Goal: Task Accomplishment & Management: Manage account settings

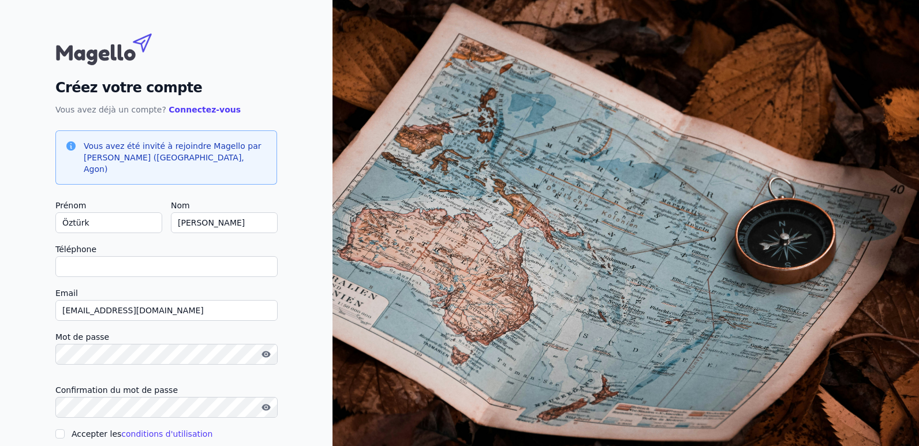
click at [87, 256] on input "Téléphone" at bounding box center [166, 266] width 222 height 21
type input "à"
checkbox input "false"
type input "0465003677"
click at [61, 429] on input "Accepter les conditions d'utilisation" at bounding box center [59, 433] width 9 height 9
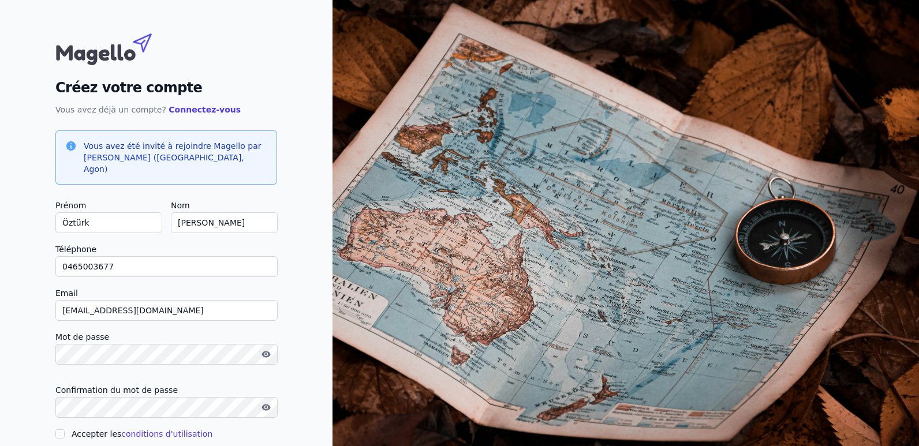
checkbox input "true"
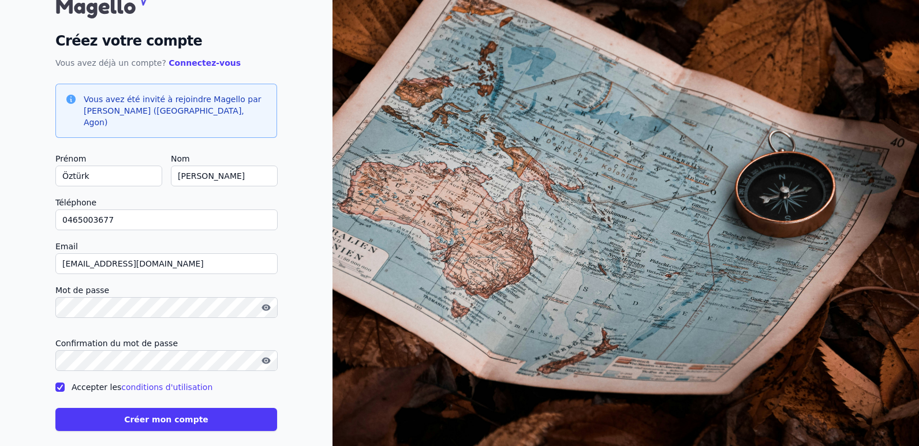
scroll to position [48, 0]
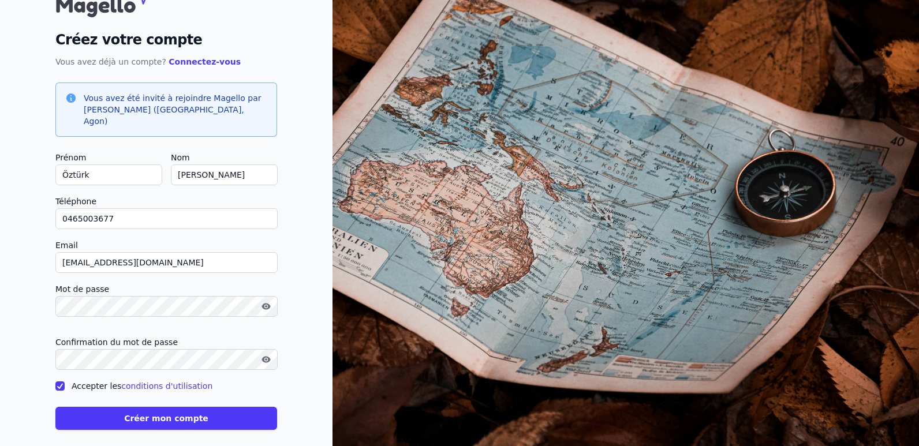
click at [163, 407] on button "Créer mon compte" at bounding box center [166, 418] width 222 height 23
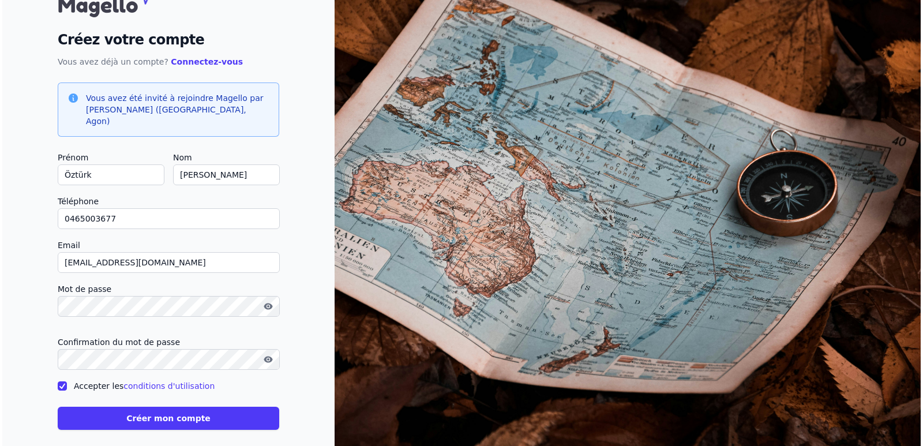
scroll to position [0, 0]
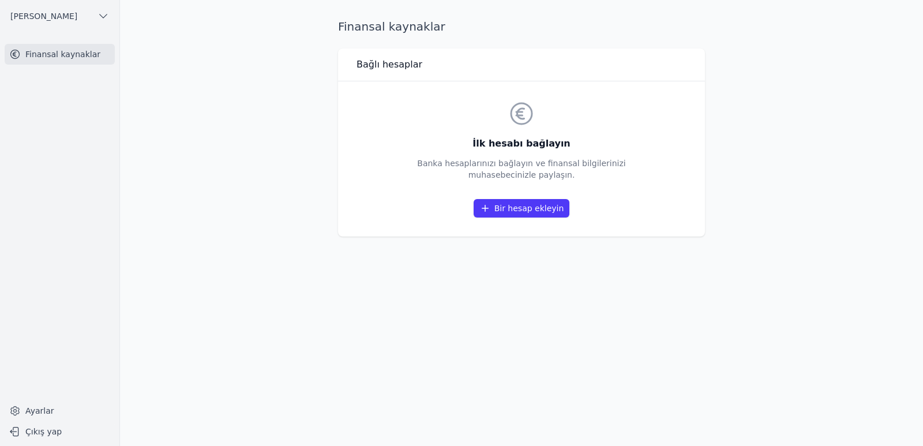
click at [507, 204] on font "Bir hesap ekleyin" at bounding box center [530, 208] width 70 height 9
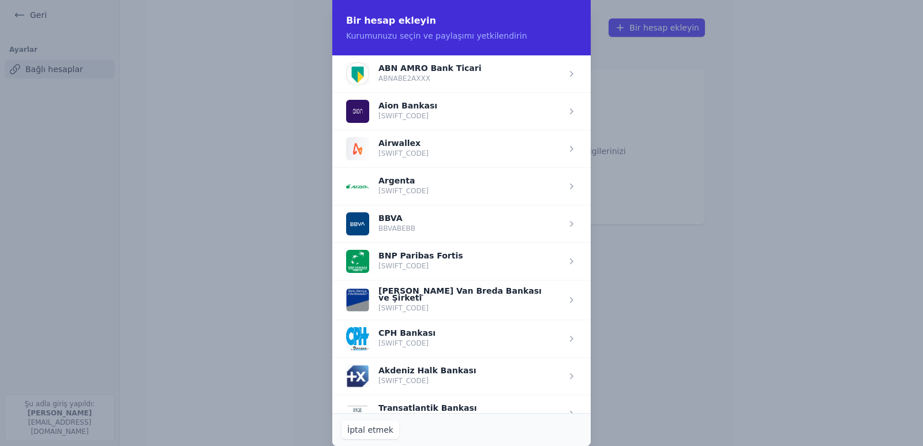
click at [440, 259] on span "button" at bounding box center [461, 261] width 259 height 38
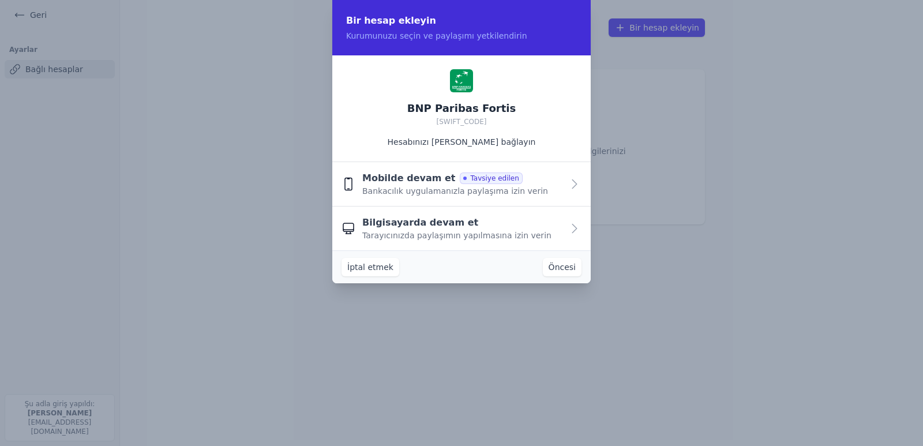
click at [559, 265] on font "Öncesi" at bounding box center [562, 267] width 27 height 9
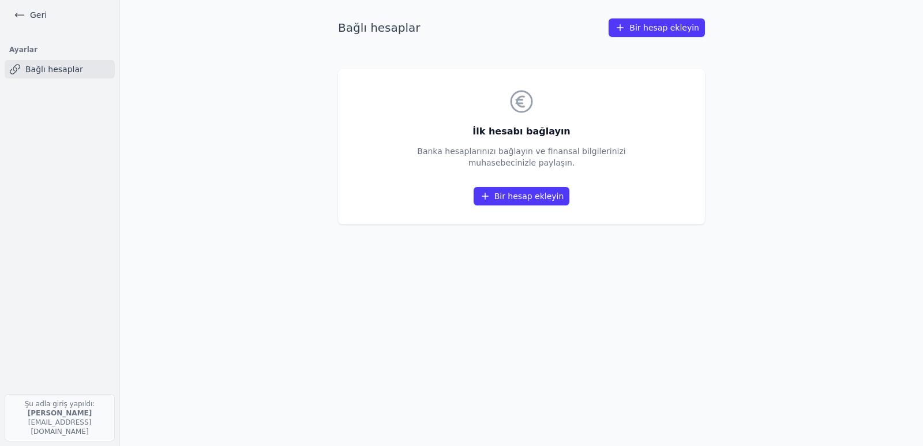
drag, startPoint x: 890, startPoint y: 349, endPoint x: 551, endPoint y: 194, distance: 373.7
click at [551, 194] on font "Bir hesap ekleyin" at bounding box center [530, 196] width 70 height 9
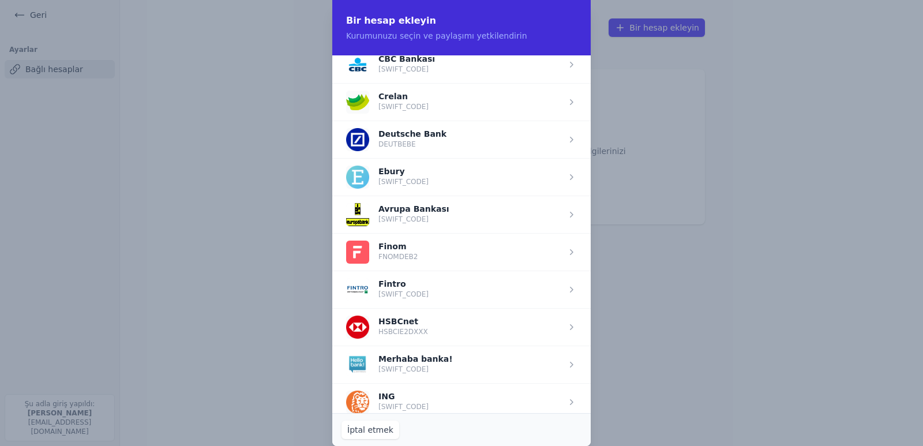
scroll to position [545, 0]
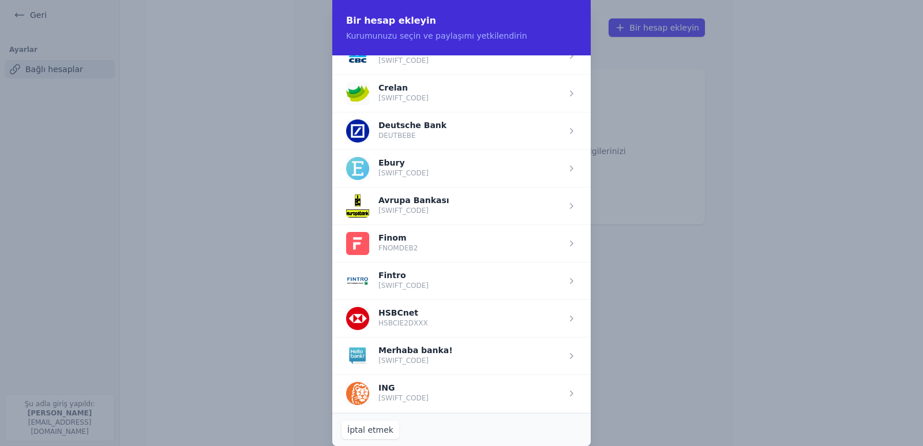
click at [497, 268] on span "button" at bounding box center [461, 281] width 259 height 38
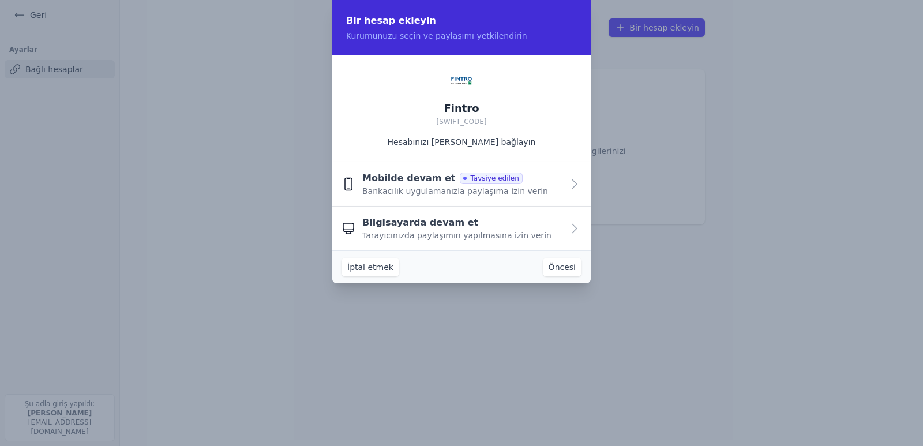
click at [442, 225] on font "Bilgisayarda devam et" at bounding box center [420, 222] width 116 height 11
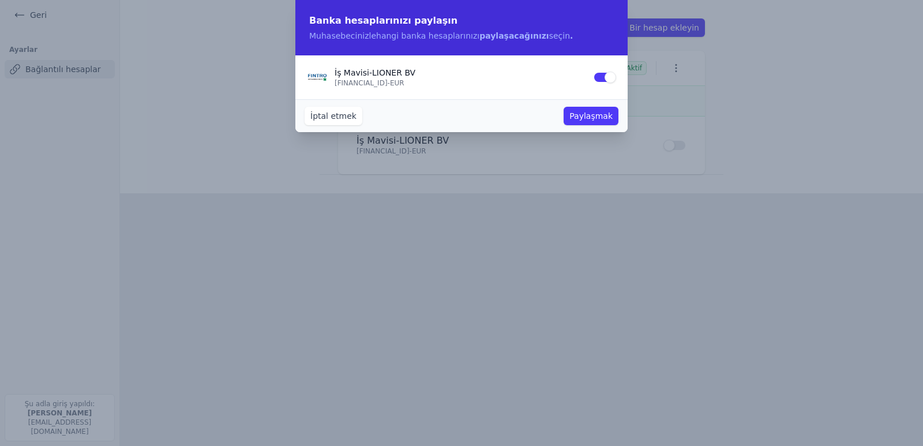
click at [599, 111] on font "Paylaşmak" at bounding box center [591, 115] width 43 height 9
